Goal: Find specific fact: Find specific fact

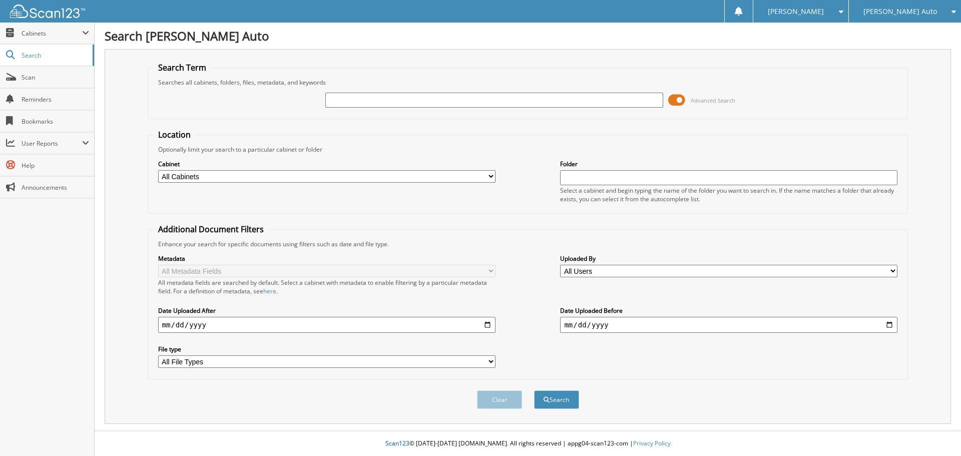
click at [565, 96] on input "text" at bounding box center [493, 100] width 337 height 15
type input "2M25176"
click at [534, 390] on button "Search" at bounding box center [556, 399] width 45 height 19
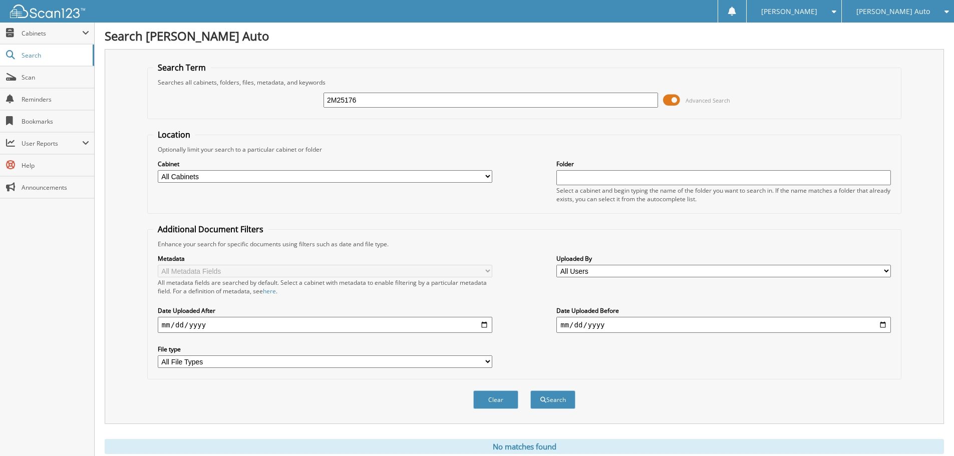
click at [676, 100] on span at bounding box center [671, 100] width 17 height 15
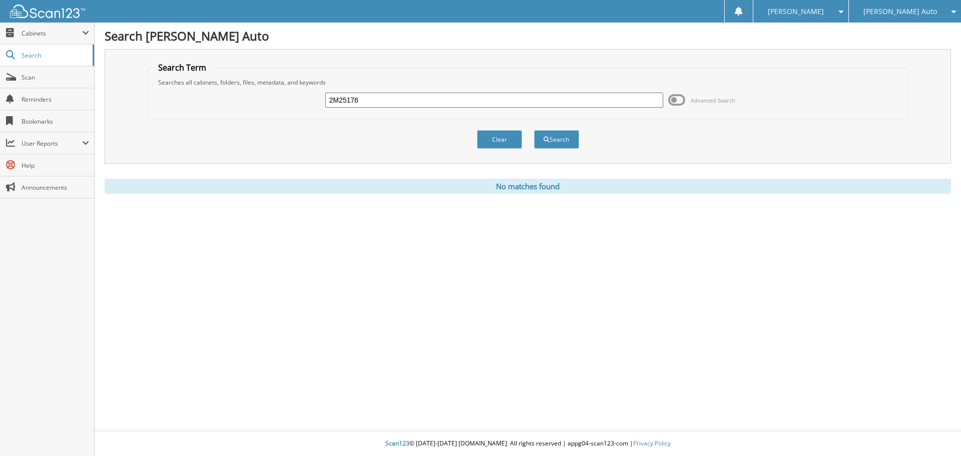
click at [461, 104] on input "2M25176" at bounding box center [493, 100] width 337 height 15
